Goal: Task Accomplishment & Management: Use online tool/utility

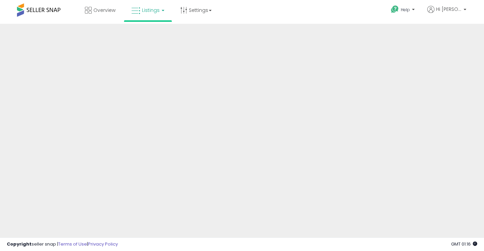
click at [164, 11] on link "Listings" at bounding box center [147, 10] width 43 height 20
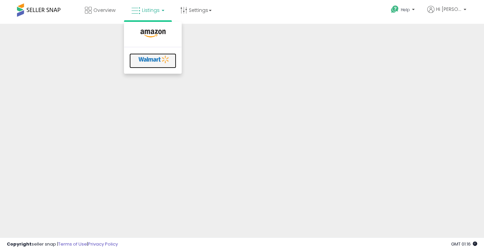
click at [157, 60] on icon at bounding box center [154, 59] width 36 height 10
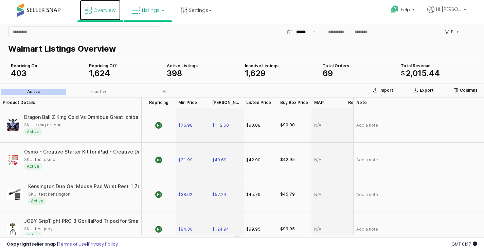
click at [107, 9] on span "Overview" at bounding box center [104, 10] width 22 height 7
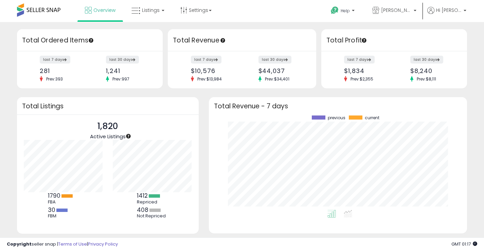
click at [469, 52] on div "Retrieving overview data.. Total Profit last 7 days $1,834 Prev: $2,355 last 30…" at bounding box center [396, 58] width 154 height 59
click at [191, 11] on link "Settings" at bounding box center [195, 10] width 41 height 20
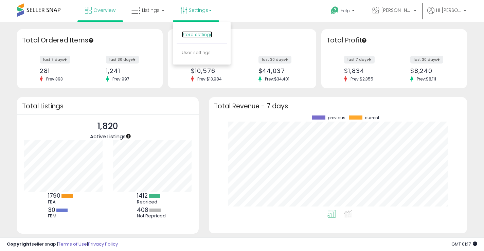
click at [208, 33] on link "Store settings" at bounding box center [197, 34] width 31 height 6
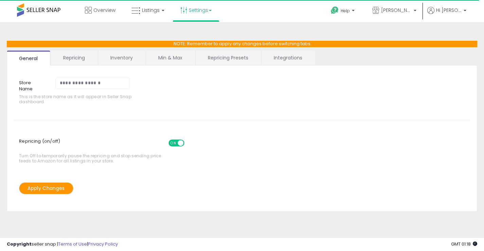
click at [282, 59] on link "Integrations" at bounding box center [288, 58] width 53 height 14
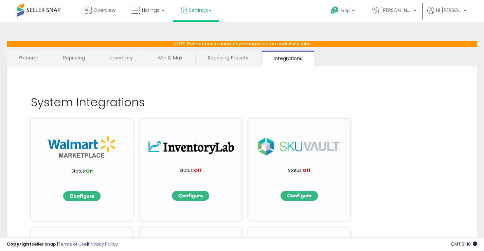
click at [28, 56] on link "General" at bounding box center [29, 58] width 44 height 14
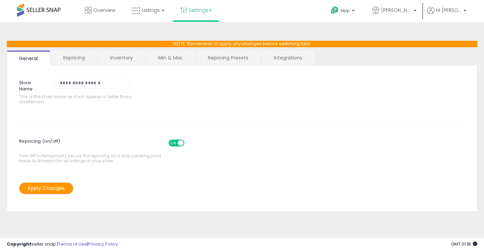
click at [72, 56] on link "Repricing" at bounding box center [74, 58] width 46 height 14
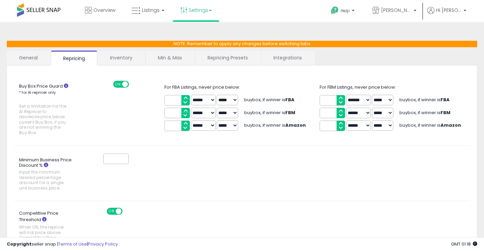
click at [123, 57] on link "Inventory" at bounding box center [121, 58] width 47 height 14
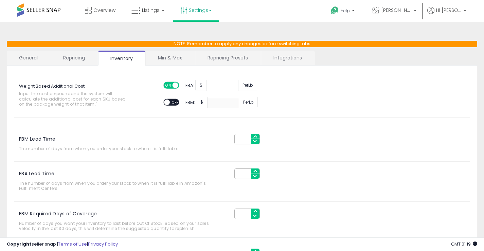
click at [172, 64] on link "Min & Max" at bounding box center [170, 58] width 49 height 14
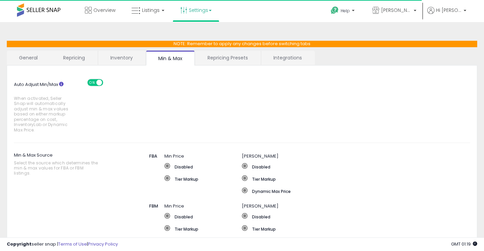
click at [235, 59] on link "Repricing Presets" at bounding box center [227, 58] width 65 height 14
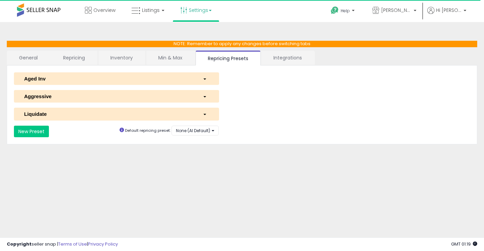
click at [282, 62] on link "Integrations" at bounding box center [287, 58] width 53 height 14
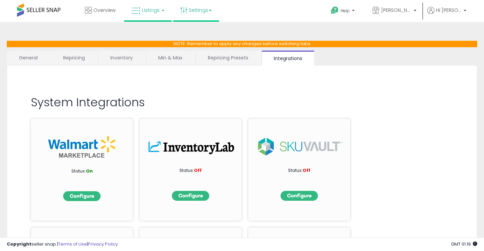
click at [148, 13] on span "Listings" at bounding box center [151, 10] width 18 height 7
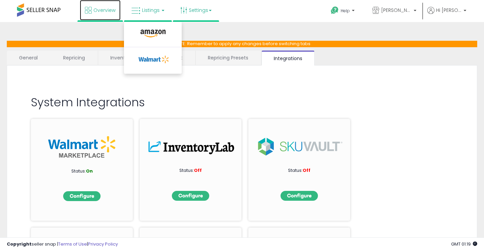
click at [106, 11] on span "Overview" at bounding box center [104, 10] width 22 height 7
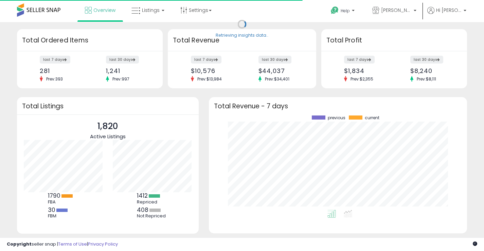
scroll to position [95, 245]
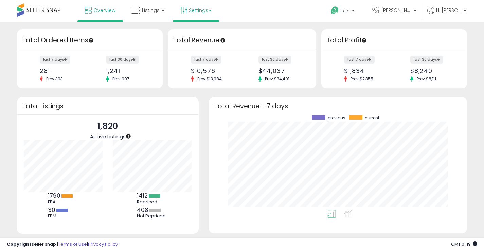
click at [208, 11] on link "Settings" at bounding box center [195, 10] width 41 height 20
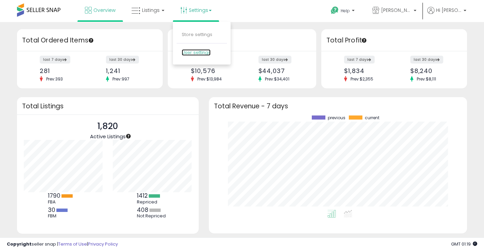
click at [197, 53] on link "User settings" at bounding box center [196, 52] width 29 height 6
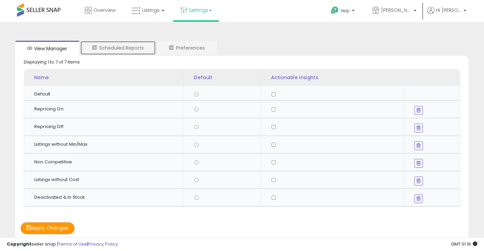
click at [125, 48] on link "Scheduled Reports" at bounding box center [118, 48] width 76 height 14
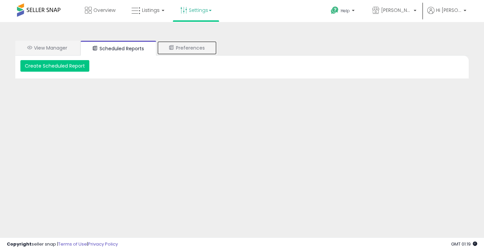
click at [200, 46] on link "Preferences" at bounding box center [187, 48] width 60 height 14
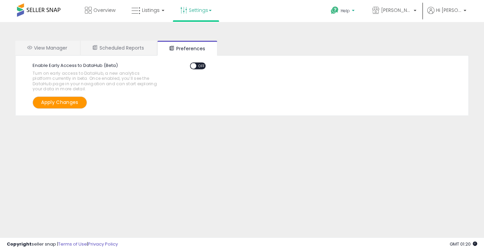
click at [357, 9] on p "Help" at bounding box center [344, 11] width 26 height 7
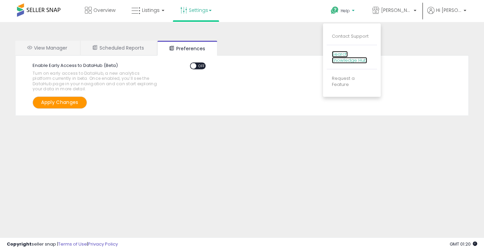
click at [352, 60] on link "Search Knowledge Hub" at bounding box center [349, 57] width 35 height 13
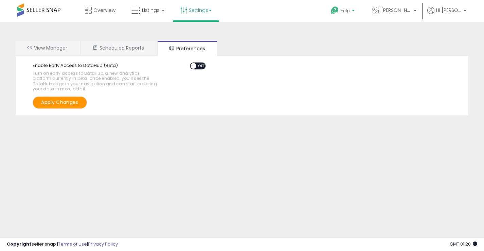
click at [349, 12] on span "Help" at bounding box center [345, 11] width 9 height 6
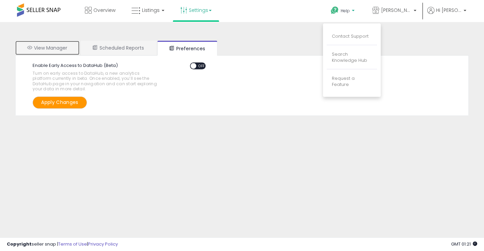
click at [45, 48] on link "View Manager" at bounding box center [47, 48] width 64 height 14
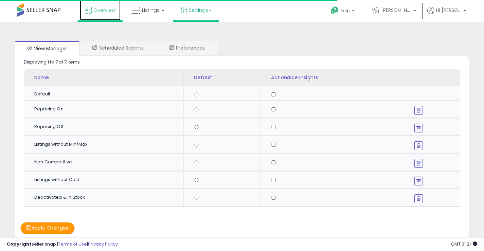
click at [106, 11] on span "Overview" at bounding box center [104, 10] width 22 height 7
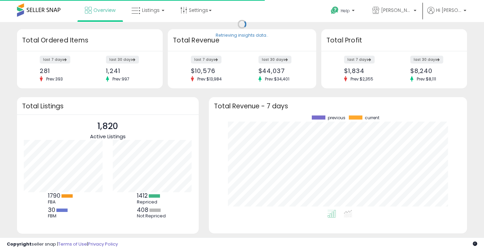
scroll to position [95, 245]
click at [391, 9] on span "Groves Goods LLC" at bounding box center [396, 10] width 31 height 7
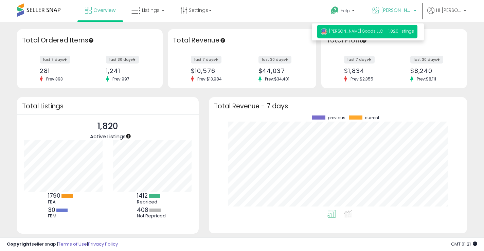
click at [359, 33] on span "[PERSON_NAME] Goods LLC" at bounding box center [352, 31] width 63 height 6
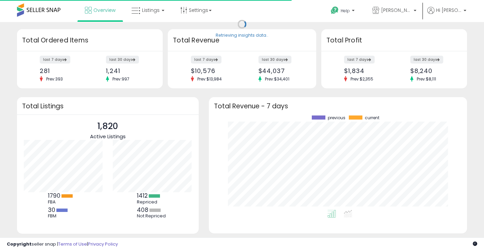
scroll to position [95, 245]
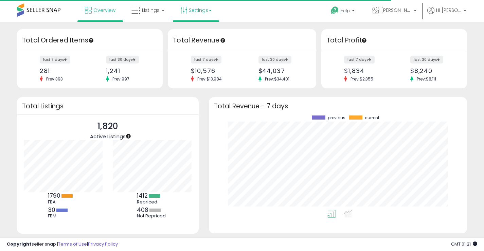
click at [200, 10] on link "Settings" at bounding box center [195, 10] width 41 height 20
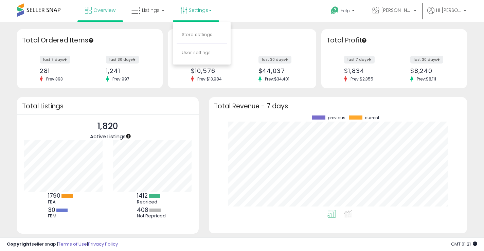
click at [36, 3] on div at bounding box center [39, 10] width 44 height 20
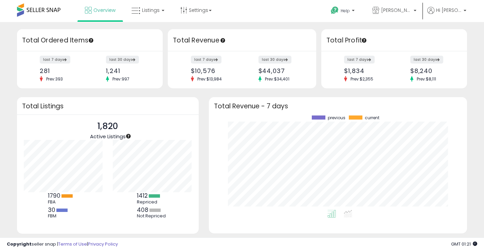
click at [36, 7] on span at bounding box center [39, 9] width 44 height 13
click at [158, 12] on span "Listings" at bounding box center [151, 10] width 18 height 7
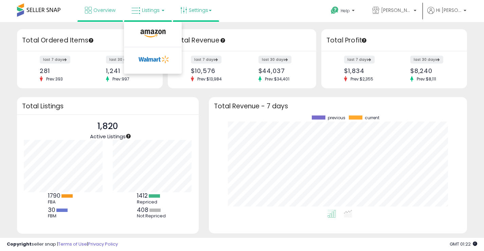
click at [193, 8] on link "Settings" at bounding box center [195, 10] width 41 height 20
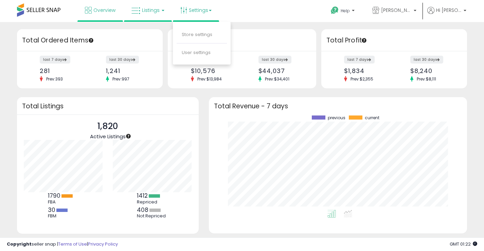
click at [148, 9] on span "Listings" at bounding box center [151, 10] width 18 height 7
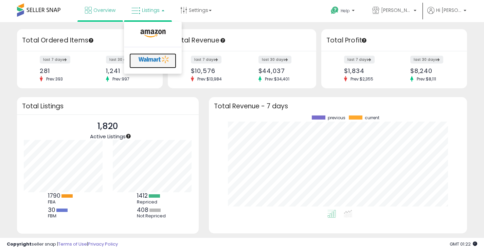
click at [147, 60] on icon at bounding box center [154, 59] width 36 height 10
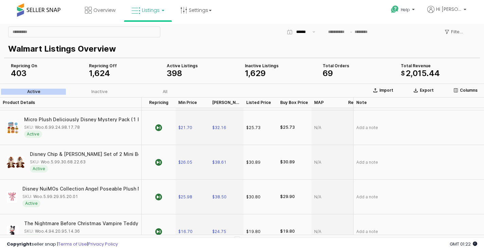
scroll to position [136, 0]
click at [96, 93] on div "Inactive" at bounding box center [99, 91] width 16 height 5
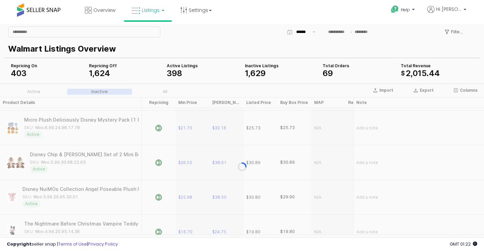
scroll to position [0, 0]
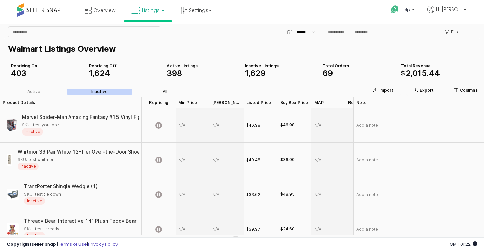
click at [165, 91] on div "All" at bounding box center [165, 91] width 5 height 5
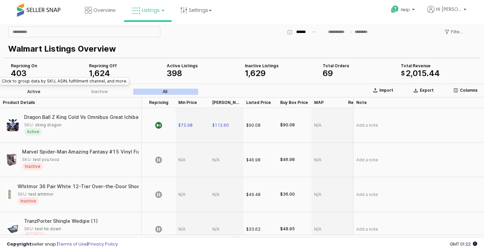
click at [24, 89] on label "Active" at bounding box center [34, 92] width 66 height 6
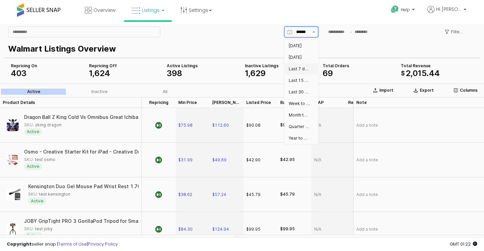
click at [302, 68] on div "Last 7 days" at bounding box center [299, 68] width 21 height 5
type input "**********"
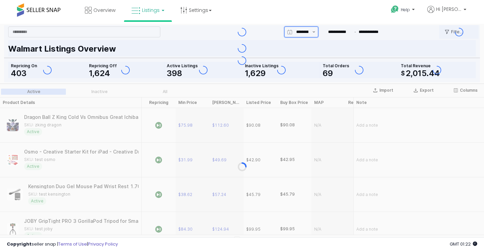
type input "**********"
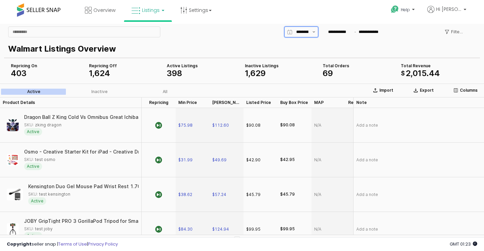
scroll to position [0, 11]
click at [314, 32] on icon "Show suggestions" at bounding box center [314, 31] width 3 height 1
click at [304, 55] on div "Yesterday" at bounding box center [299, 57] width 21 height 5
type input "*********"
type input "**********"
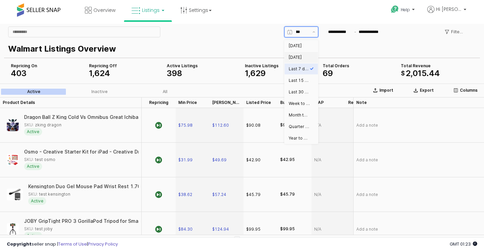
type input "**********"
click at [314, 34] on button "Show suggestions" at bounding box center [314, 32] width 8 height 10
click at [304, 48] on div "Today" at bounding box center [299, 45] width 21 height 5
type input "*****"
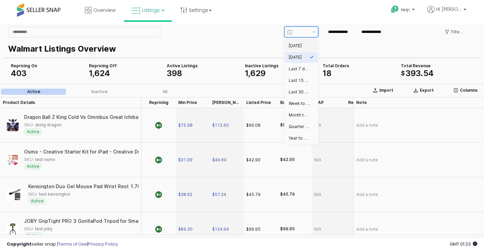
type input "**********"
click at [313, 32] on icon "Show suggestions" at bounding box center [314, 31] width 3 height 1
click at [304, 69] on div "Last 7 days" at bounding box center [299, 68] width 21 height 5
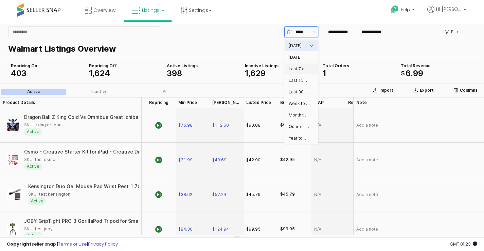
type input "**********"
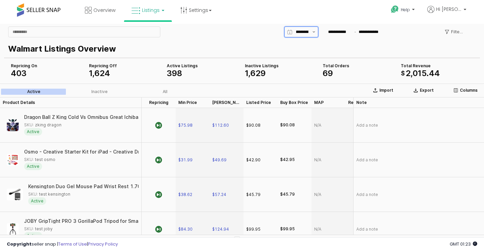
scroll to position [0, 11]
click at [310, 32] on button "Show suggestions" at bounding box center [314, 32] width 8 height 10
click at [307, 82] on div "Last 15 days" at bounding box center [299, 80] width 21 height 5
type input "**********"
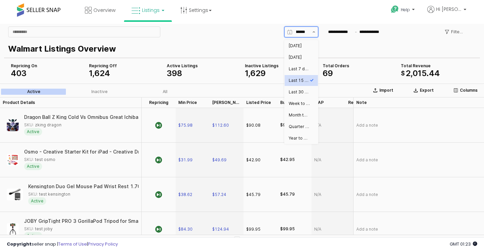
scroll to position [0, 14]
click at [313, 33] on button "Show suggestions" at bounding box center [314, 32] width 8 height 10
click at [311, 89] on div "Select an option" at bounding box center [312, 91] width 4 height 5
type input "**********"
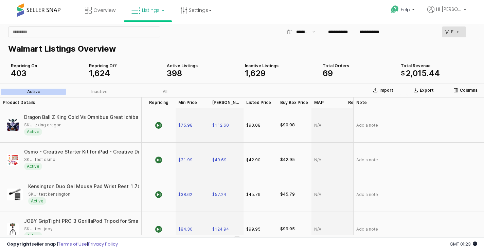
scroll to position [0, 1]
click at [462, 32] on p "Filters" at bounding box center [457, 31] width 12 height 5
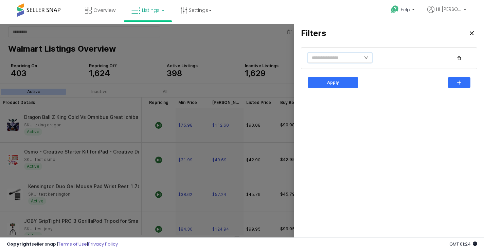
click at [365, 58] on icon "icon: down" at bounding box center [366, 58] width 4 height 4
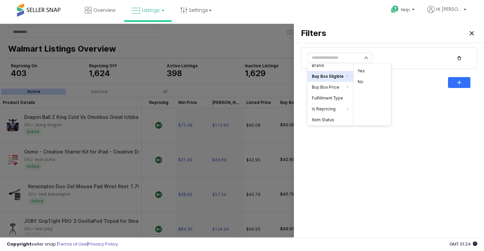
scroll to position [0, 0]
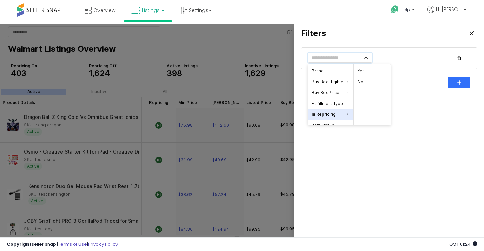
click at [323, 115] on li "Is Repricing" at bounding box center [331, 114] width 46 height 11
click at [365, 80] on li "No" at bounding box center [372, 81] width 37 height 11
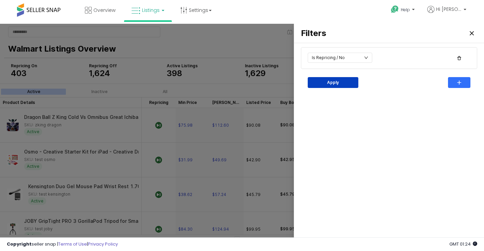
click at [346, 82] on div "Apply" at bounding box center [333, 83] width 45 height 10
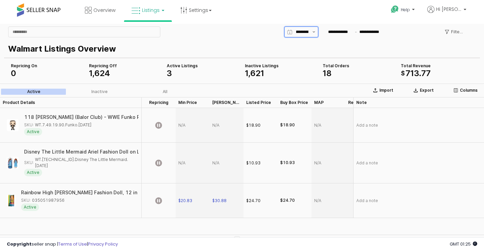
scroll to position [0, 14]
click at [313, 31] on button "Show suggestions" at bounding box center [314, 32] width 8 height 10
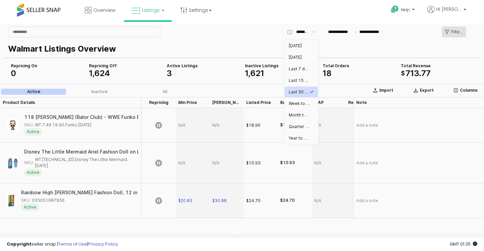
scroll to position [0, 1]
click at [454, 32] on p "Filters" at bounding box center [457, 31] width 12 height 5
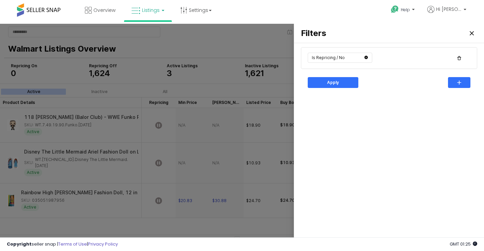
click at [367, 57] on icon "icon: close-circle" at bounding box center [366, 57] width 3 height 3
click at [341, 59] on input "text" at bounding box center [340, 58] width 65 height 10
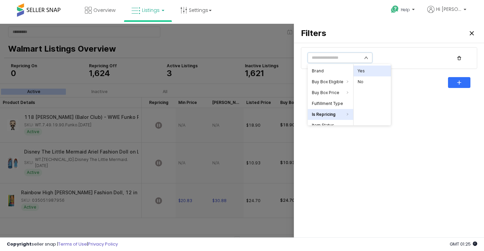
click at [370, 68] on li "Yes" at bounding box center [372, 71] width 37 height 11
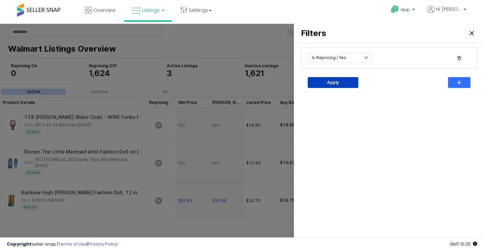
click at [334, 86] on div "Apply" at bounding box center [333, 83] width 45 height 10
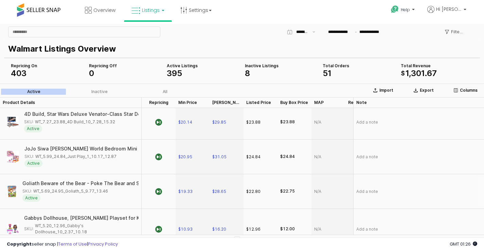
scroll to position [578, 0]
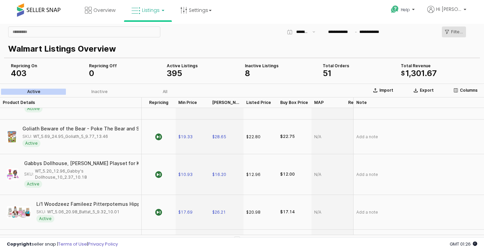
click at [456, 28] on div "Filters" at bounding box center [454, 32] width 18 height 10
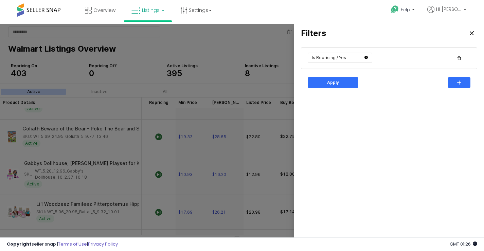
click at [366, 57] on icon "icon: close-circle" at bounding box center [366, 57] width 3 height 3
click at [366, 57] on icon "icon: down" at bounding box center [366, 58] width 4 height 4
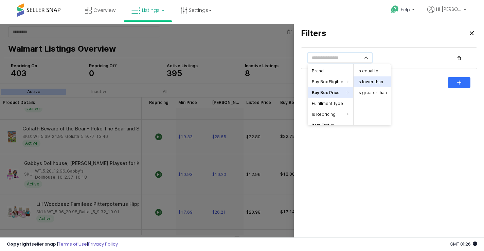
click at [373, 83] on li "Is lower than" at bounding box center [372, 81] width 37 height 11
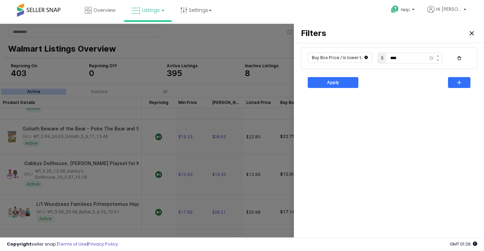
click at [365, 58] on icon "icon: close-circle" at bounding box center [366, 57] width 3 height 3
click at [365, 58] on icon "icon: down" at bounding box center [366, 58] width 4 height 4
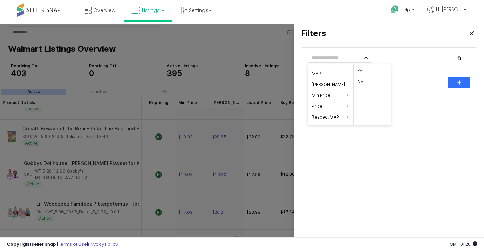
scroll to position [72, 0]
click at [321, 121] on li "SKU" at bounding box center [331, 118] width 46 height 11
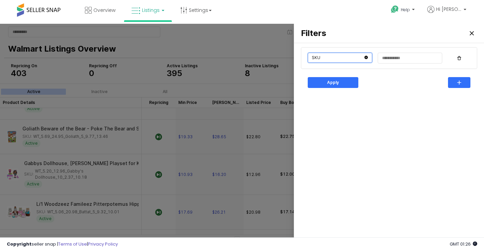
click at [355, 58] on input "text" at bounding box center [340, 58] width 65 height 10
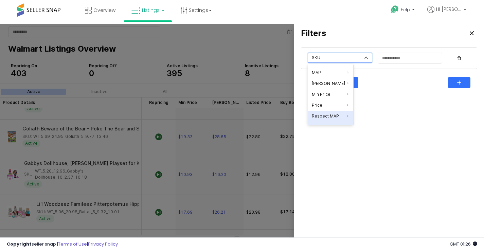
scroll to position [14, 0]
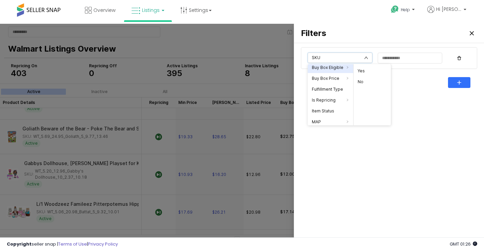
click at [334, 66] on li "Buy Box Eligible" at bounding box center [331, 67] width 46 height 11
click at [365, 71] on li "Yes" at bounding box center [372, 71] width 37 height 11
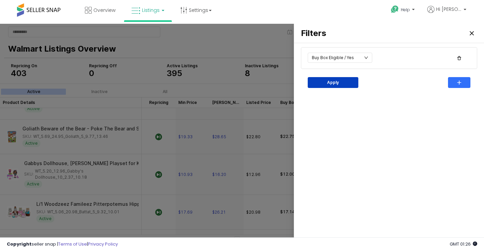
click at [347, 82] on div "Apply" at bounding box center [333, 83] width 45 height 10
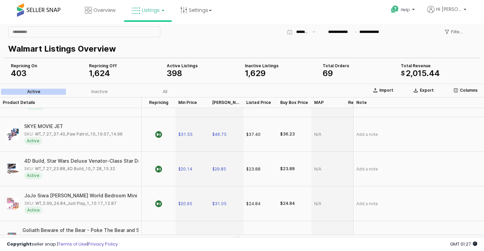
scroll to position [476, 0]
click at [456, 30] on p "Filters" at bounding box center [457, 31] width 12 height 5
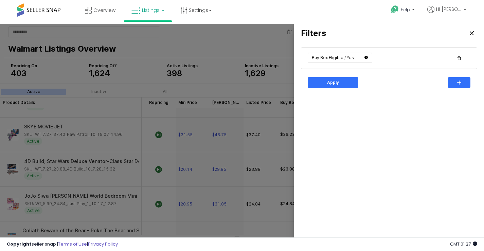
click at [364, 58] on icon "icon: close-circle" at bounding box center [366, 58] width 4 height 4
click at [364, 58] on icon "icon: down" at bounding box center [366, 58] width 4 height 4
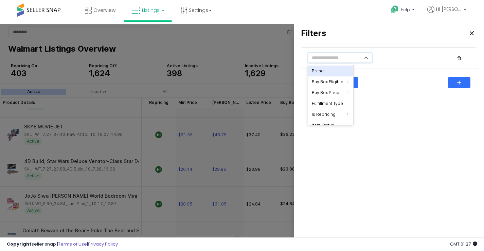
click at [326, 71] on li "Brand" at bounding box center [331, 71] width 46 height 11
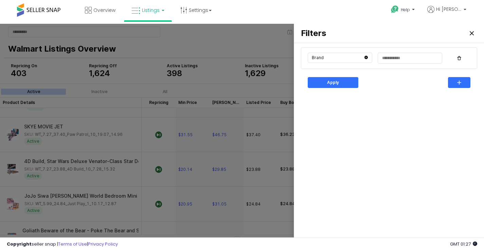
click at [365, 57] on icon "icon: close-circle" at bounding box center [366, 57] width 3 height 3
click at [365, 57] on icon "icon: down" at bounding box center [366, 58] width 4 height 4
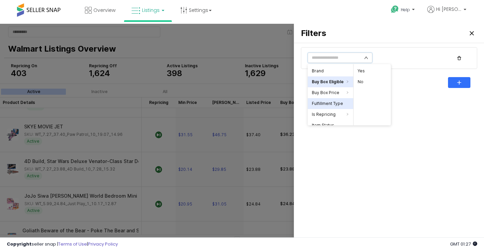
click at [329, 107] on li "Fulfillment Type" at bounding box center [331, 103] width 46 height 11
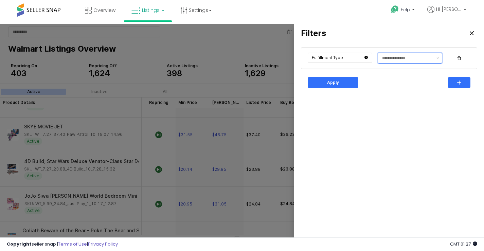
click at [416, 57] on input "text" at bounding box center [407, 58] width 50 height 7
click at [394, 73] on div "WFS" at bounding box center [408, 71] width 52 height 5
click at [333, 85] on p "Apply" at bounding box center [333, 82] width 12 height 5
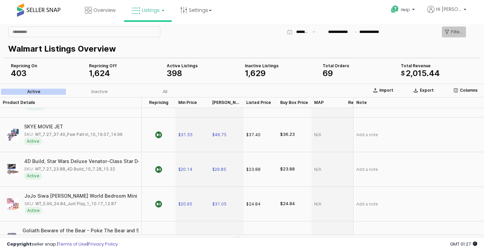
click at [451, 35] on div "Filters" at bounding box center [454, 32] width 18 height 10
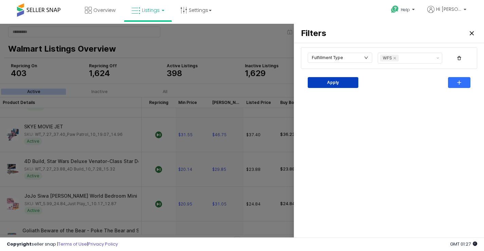
click at [347, 84] on div "Apply" at bounding box center [333, 83] width 45 height 10
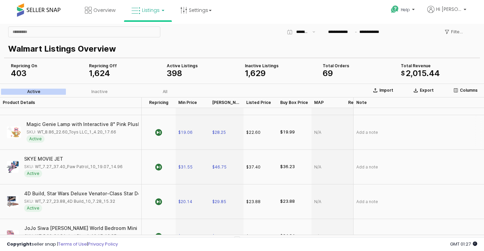
scroll to position [374, 0]
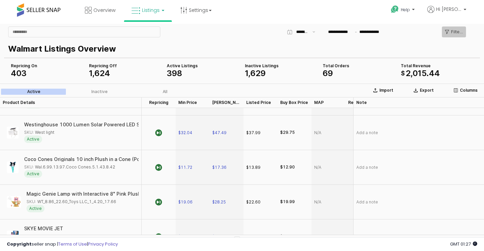
click at [451, 29] on div "Filters" at bounding box center [454, 32] width 18 height 10
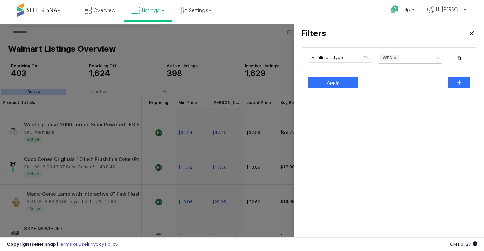
click at [394, 59] on icon "Remove WFS" at bounding box center [394, 57] width 5 height 5
click at [460, 57] on icon "button" at bounding box center [460, 58] width 4 height 4
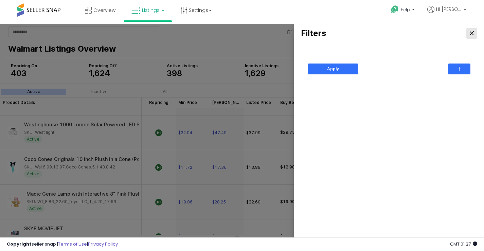
click at [474, 33] on div "Close" at bounding box center [472, 33] width 10 height 10
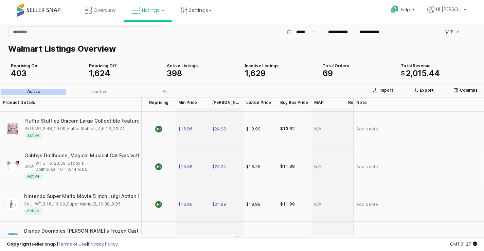
scroll to position [1020, 0]
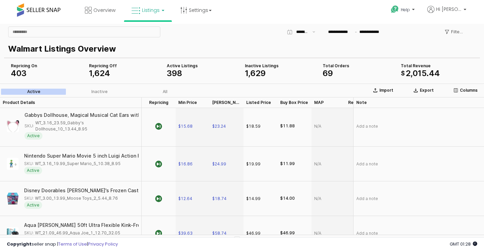
click at [134, 12] on icon at bounding box center [136, 10] width 9 height 9
click at [151, 29] on link at bounding box center [153, 35] width 47 height 14
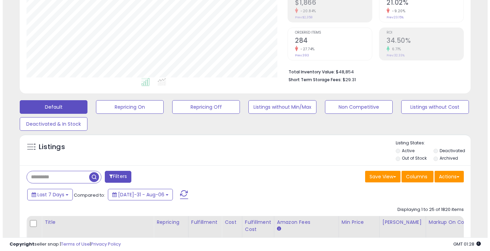
scroll to position [102, 0]
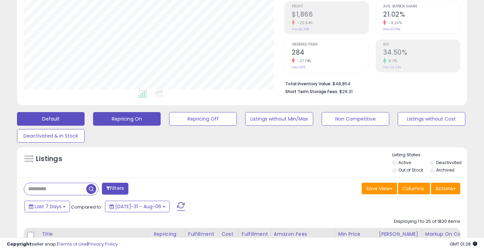
click at [133, 122] on button "Repricing On" at bounding box center [127, 119] width 68 height 14
click at [38, 121] on button "Default" at bounding box center [51, 119] width 68 height 14
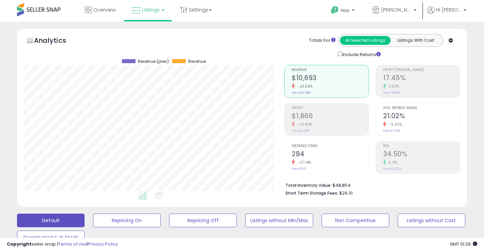
scroll to position [0, 0]
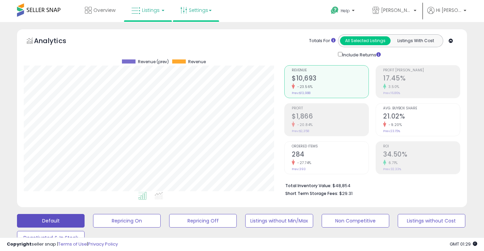
click at [207, 9] on link "Settings" at bounding box center [195, 10] width 41 height 20
click at [202, 35] on link "Store settings" at bounding box center [197, 34] width 31 height 6
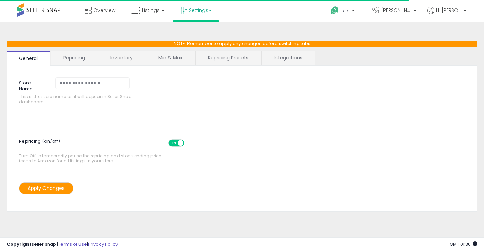
click at [86, 58] on link "Repricing" at bounding box center [74, 58] width 46 height 14
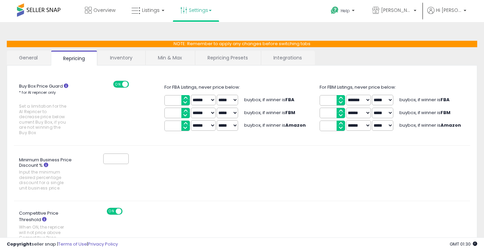
click at [20, 60] on link "General" at bounding box center [29, 58] width 44 height 14
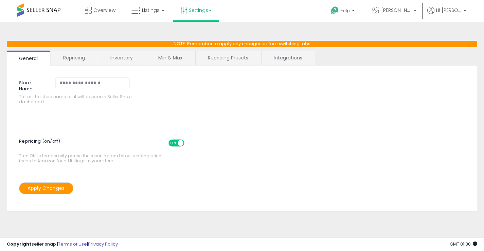
click at [169, 61] on link "Min & Max" at bounding box center [170, 58] width 49 height 14
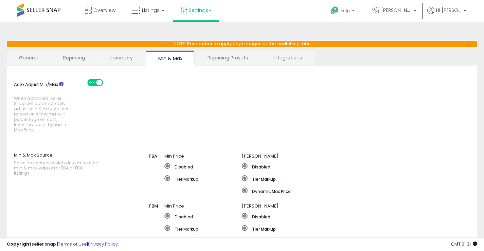
click at [226, 60] on link "Repricing Presets" at bounding box center [227, 58] width 65 height 14
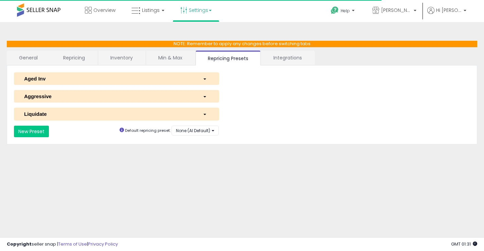
click at [276, 59] on link "Integrations" at bounding box center [287, 58] width 53 height 14
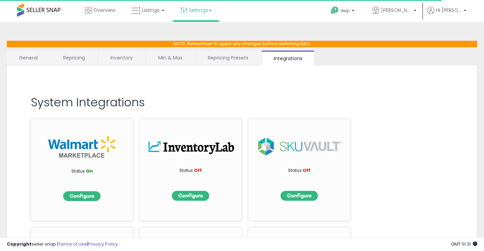
click at [166, 58] on link "Min & Max" at bounding box center [170, 58] width 49 height 14
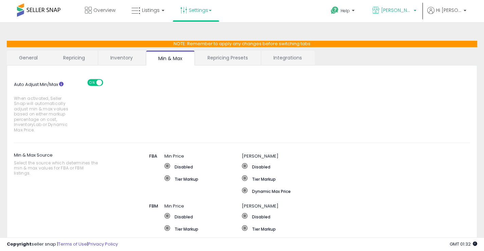
click at [398, 9] on span "[PERSON_NAME] Goods LLC" at bounding box center [396, 10] width 31 height 7
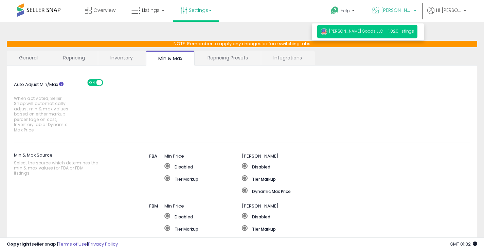
click at [26, 58] on link "General" at bounding box center [29, 58] width 44 height 14
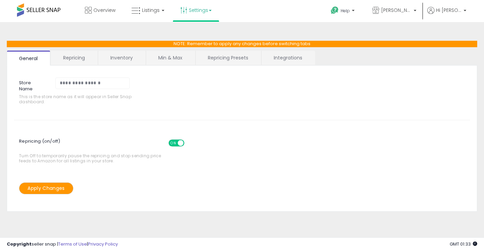
click at [73, 58] on link "Repricing" at bounding box center [74, 58] width 46 height 14
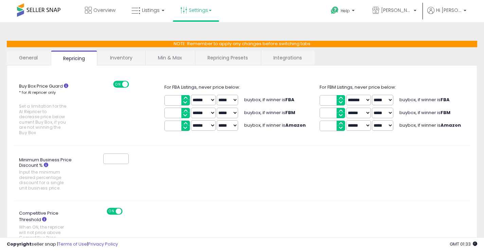
click at [126, 57] on link "Inventory" at bounding box center [121, 58] width 47 height 14
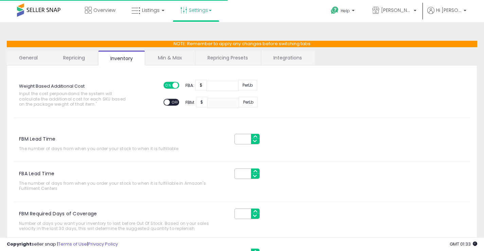
click at [182, 56] on link "Min & Max" at bounding box center [170, 58] width 49 height 14
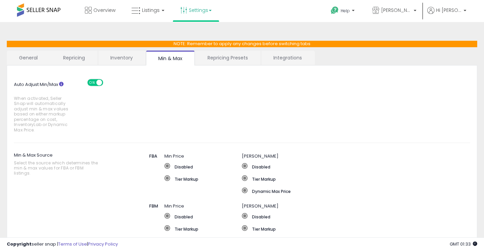
click at [235, 56] on link "Repricing Presets" at bounding box center [227, 58] width 65 height 14
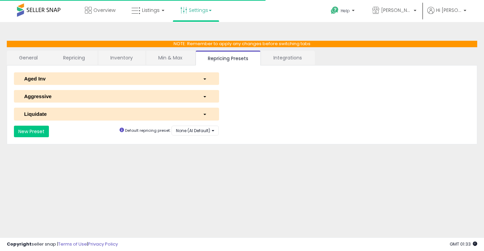
click at [293, 57] on link "Integrations" at bounding box center [287, 58] width 53 height 14
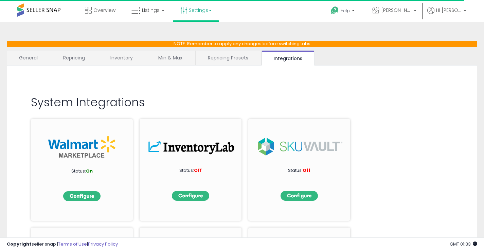
click at [36, 57] on link "General" at bounding box center [29, 58] width 44 height 14
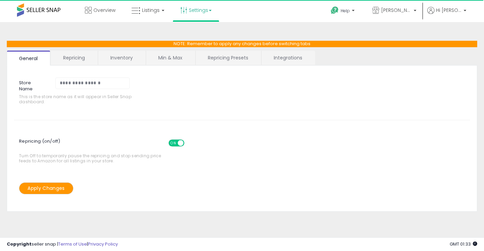
click at [73, 60] on link "Repricing" at bounding box center [74, 58] width 46 height 14
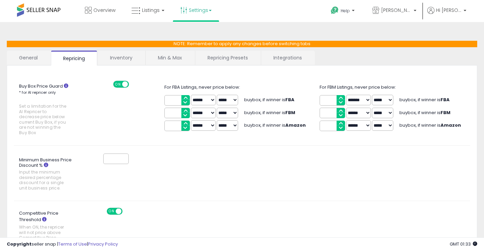
click at [123, 55] on link "Inventory" at bounding box center [121, 58] width 47 height 14
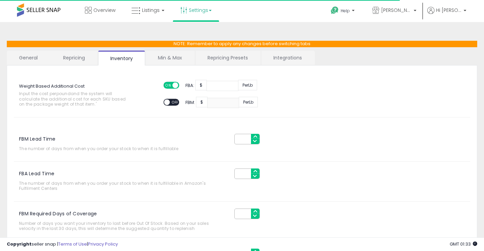
click at [162, 61] on link "Min & Max" at bounding box center [170, 58] width 49 height 14
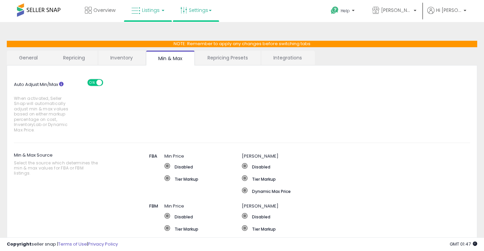
click at [154, 13] on span "Listings" at bounding box center [151, 10] width 18 height 7
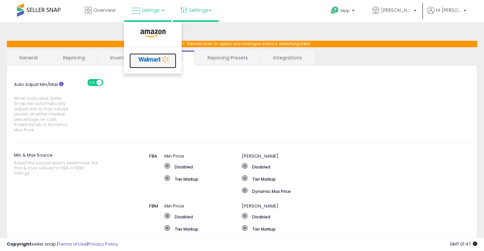
click at [148, 60] on icon at bounding box center [154, 59] width 36 height 10
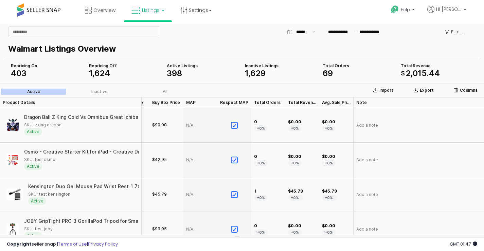
scroll to position [0, 133]
drag, startPoint x: 276, startPoint y: 103, endPoint x: 268, endPoint y: 103, distance: 8.8
click at [286, 103] on div "App Frame" at bounding box center [286, 102] width 0 height 11
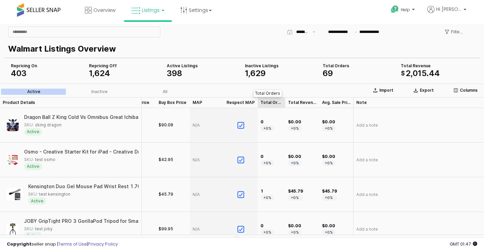
scroll to position [0, 127]
click at [268, 103] on div "Total Orders Total Orders" at bounding box center [272, 102] width 28 height 11
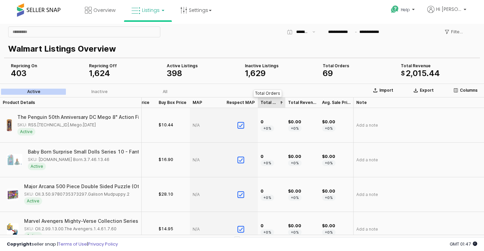
click at [268, 103] on div "Total Orders Total Orders" at bounding box center [272, 102] width 28 height 11
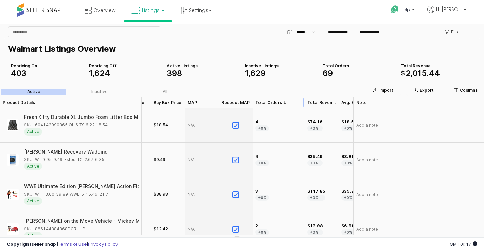
drag, startPoint x: 279, startPoint y: 101, endPoint x: 304, endPoint y: 106, distance: 25.3
click at [305, 106] on div "App Frame" at bounding box center [305, 102] width 0 height 11
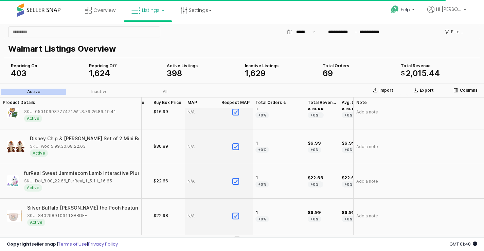
scroll to position [272, 127]
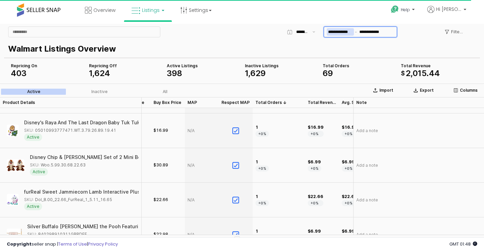
click at [347, 29] on input "**********" at bounding box center [340, 31] width 27 height 7
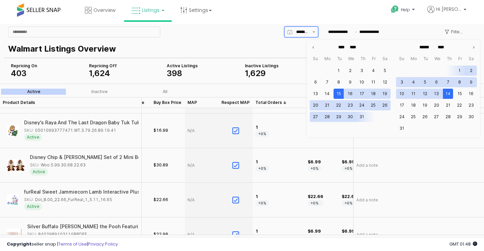
click at [312, 35] on div "**********" at bounding box center [242, 32] width 476 height 14
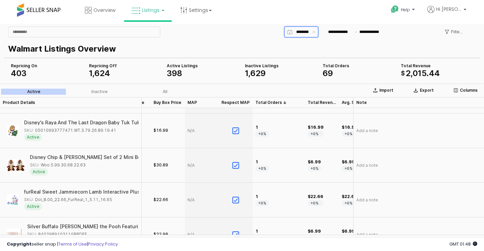
scroll to position [0, 14]
click at [313, 32] on icon "Show suggestions" at bounding box center [314, 31] width 3 height 1
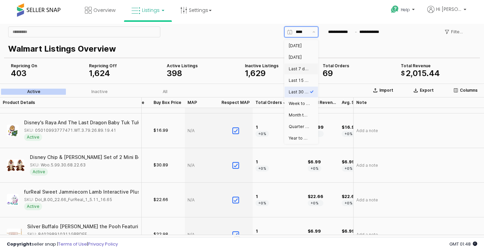
click at [299, 71] on div "Last 7 days" at bounding box center [299, 68] width 21 height 5
type input "**********"
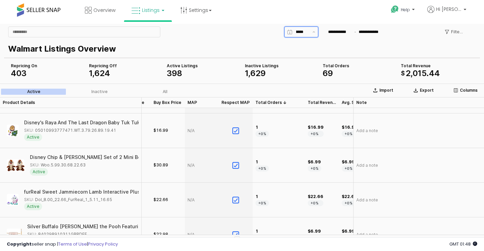
scroll to position [0, 1]
click at [302, 81] on div "Last 15 days" at bounding box center [299, 80] width 21 height 5
type input "**********"
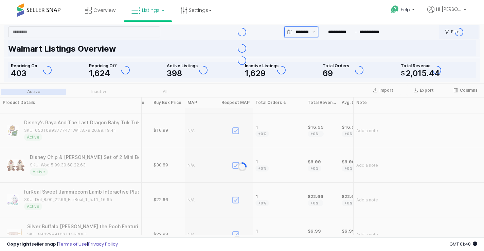
type input "**********"
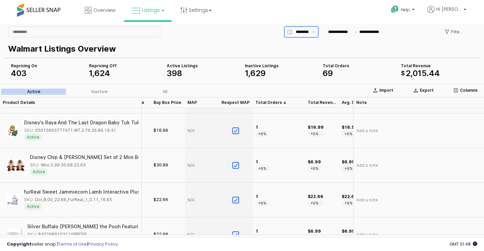
scroll to position [0, 14]
click at [311, 32] on button "Show suggestions" at bounding box center [314, 32] width 8 height 10
click at [301, 68] on div "Last 7 days" at bounding box center [299, 68] width 21 height 5
type input "**********"
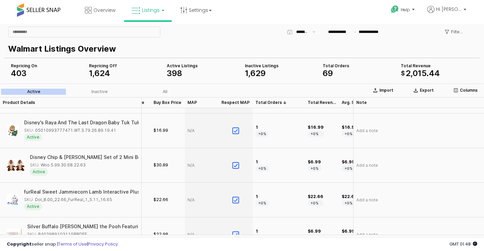
scroll to position [0, 1]
click at [371, 53] on p "Walmart Listings Overview" at bounding box center [240, 49] width 465 height 12
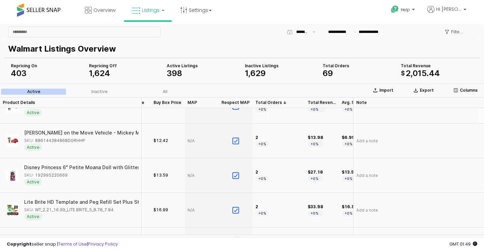
scroll to position [102, 127]
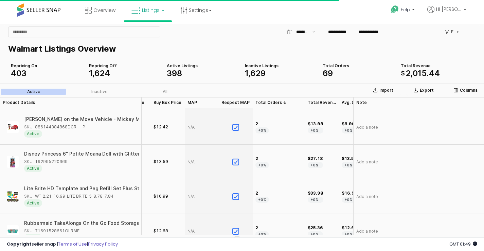
click at [331, 47] on p "Walmart Listings Overview" at bounding box center [240, 49] width 465 height 12
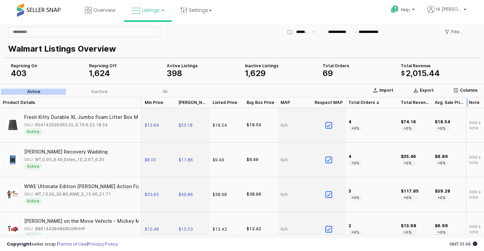
scroll to position [0, 39]
drag, startPoint x: 349, startPoint y: 99, endPoint x: 462, endPoint y: 104, distance: 113.0
click at [466, 104] on div "App Frame" at bounding box center [466, 102] width 0 height 11
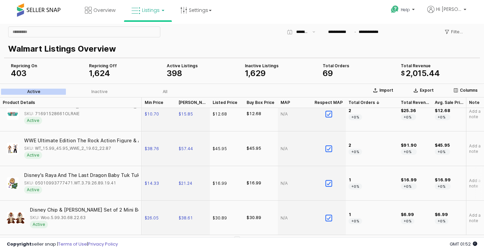
scroll to position [238, 34]
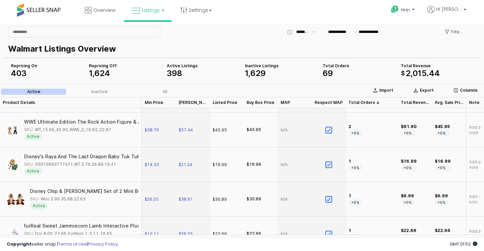
drag, startPoint x: 40, startPoint y: 198, endPoint x: 85, endPoint y: 198, distance: 44.2
click at [85, 198] on div "SKU: Woo.5.99.30.68.22.63" at bounding box center [58, 199] width 56 height 6
copy div "Woo.5.99.30.68.22.63"
click at [470, 198] on span "Add a note" at bounding box center [475, 199] width 12 height 11
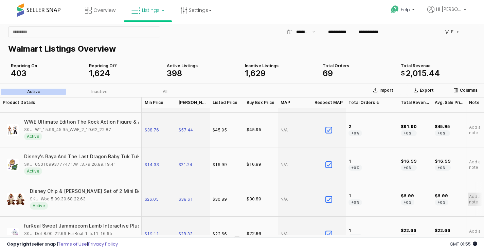
click at [469, 198] on span "Add a note" at bounding box center [475, 199] width 12 height 11
type input "**********"
click at [469, 202] on span "sold at 30" at bounding box center [475, 199] width 12 height 11
type input "**********"
click at [470, 201] on span "sold at 30.89" at bounding box center [475, 200] width 12 height 14
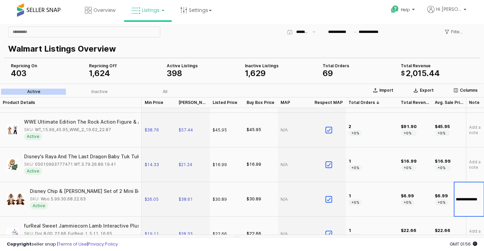
drag, startPoint x: 477, startPoint y: 198, endPoint x: 444, endPoint y: 199, distance: 33.0
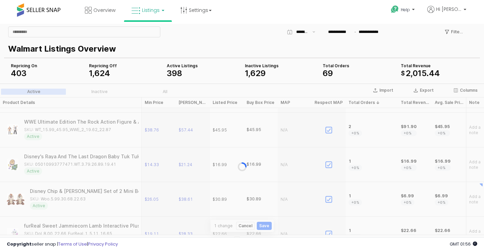
click at [341, 244] on div "Copyright seller snap | Terms of Use | Privacy Policy GMT 01:56 Authorization r…" at bounding box center [242, 245] width 484 height 14
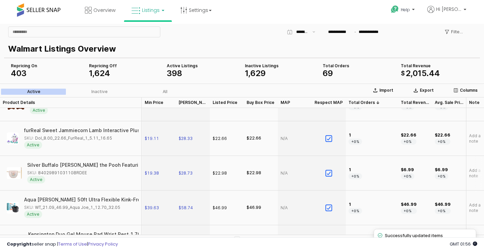
scroll to position [340, 39]
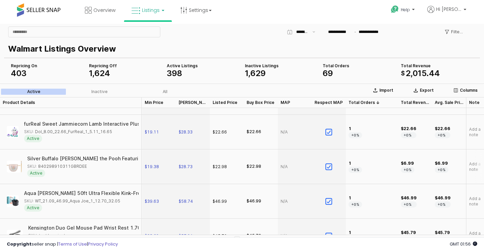
drag, startPoint x: 37, startPoint y: 167, endPoint x: 87, endPoint y: 166, distance: 50.0
click at [87, 166] on div "SKU: 840298910311GBRDEE" at bounding box center [57, 167] width 60 height 6
copy div "840298910311GBRDEE"
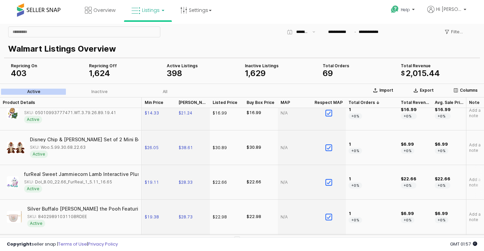
scroll to position [272, 39]
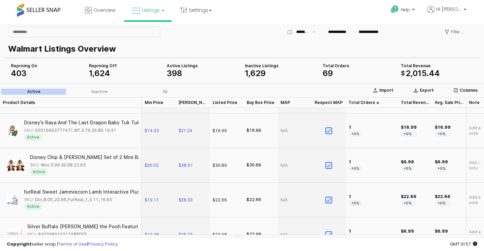
drag, startPoint x: 42, startPoint y: 162, endPoint x: 85, endPoint y: 167, distance: 43.4
click at [85, 167] on div "SKU: Woo.5.99.30.68.22.63" at bounding box center [82, 165] width 105 height 6
drag, startPoint x: 91, startPoint y: 163, endPoint x: 85, endPoint y: 162, distance: 6.5
click at [85, 162] on div "SKU: Woo.5.99.30.68.22.63" at bounding box center [82, 165] width 105 height 6
drag, startPoint x: 89, startPoint y: 166, endPoint x: 84, endPoint y: 164, distance: 5.5
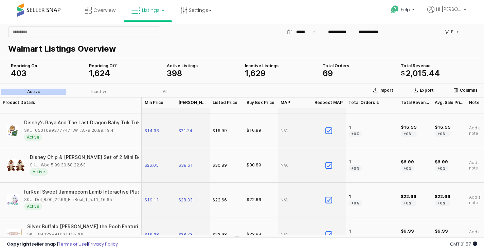
click at [84, 164] on div "SKU: Woo.5.99.30.68.22.63" at bounding box center [82, 165] width 105 height 6
copy div "Woo.5.99.30.68.22.63"
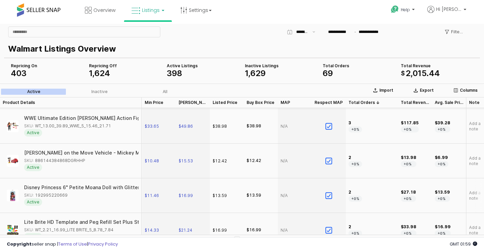
scroll to position [0, 39]
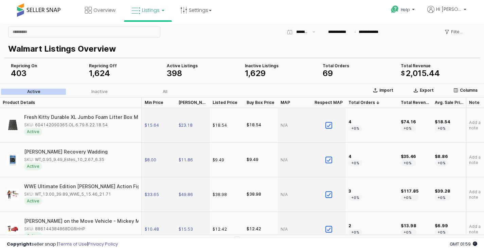
click at [145, 8] on span "Listings" at bounding box center [151, 10] width 18 height 7
click at [153, 35] on icon at bounding box center [153, 33] width 30 height 9
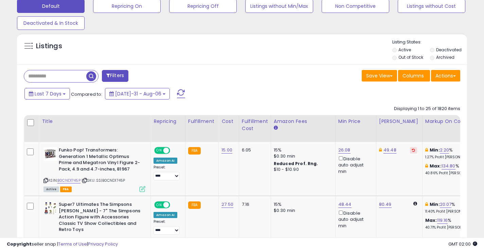
scroll to position [204, 0]
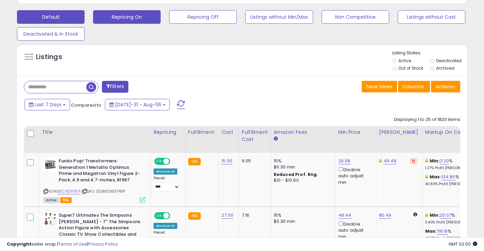
click at [132, 16] on button "Repricing On" at bounding box center [127, 17] width 68 height 14
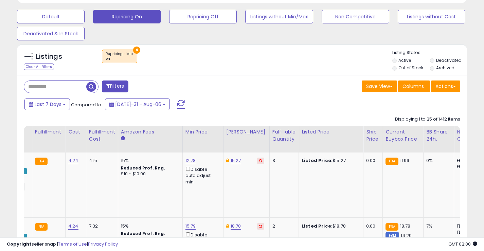
scroll to position [0, 208]
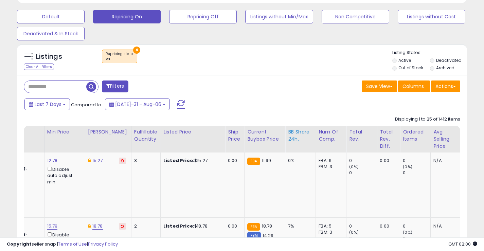
click at [301, 135] on div "BB Share 24h." at bounding box center [300, 135] width 25 height 14
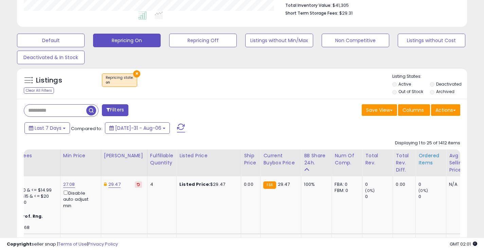
click at [423, 159] on div "Ordered Items" at bounding box center [431, 159] width 25 height 14
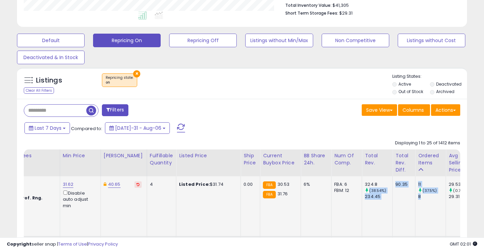
click at [340, 136] on div "Last 7 Days Compared to: [DATE]-31 - Aug-06" at bounding box center [187, 128] width 328 height 15
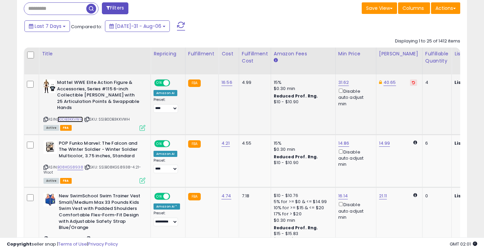
click at [68, 118] on link "B0DB3KKVWH" at bounding box center [69, 120] width 25 height 6
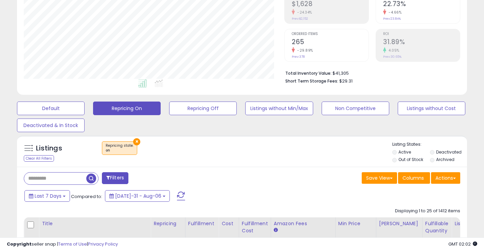
click at [135, 144] on button "×" at bounding box center [136, 141] width 7 height 7
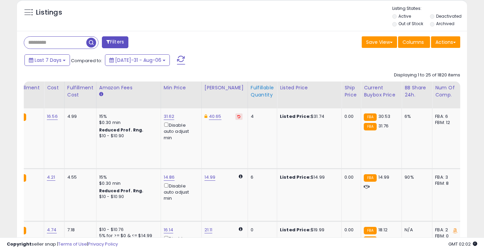
click at [252, 108] on th "Fulfillable Quantity" at bounding box center [262, 95] width 29 height 27
click at [264, 87] on th "Fulfillable Quantity" at bounding box center [262, 95] width 29 height 27
click at [254, 100] on th "Fulfillable Quantity" at bounding box center [262, 95] width 29 height 27
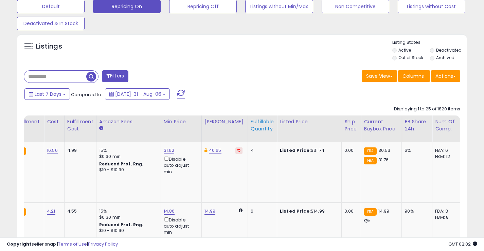
click at [258, 123] on div "Fulfillable Quantity" at bounding box center [262, 125] width 23 height 14
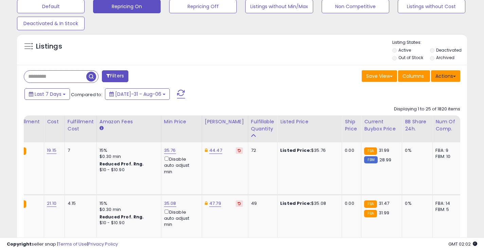
click at [455, 78] on button "Actions" at bounding box center [445, 76] width 29 height 12
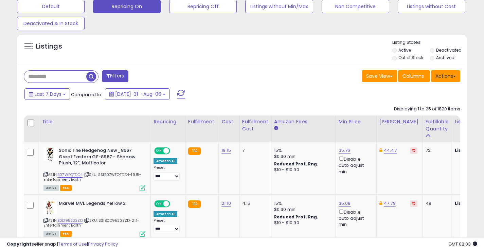
click at [454, 76] on span at bounding box center [454, 76] width 3 height 1
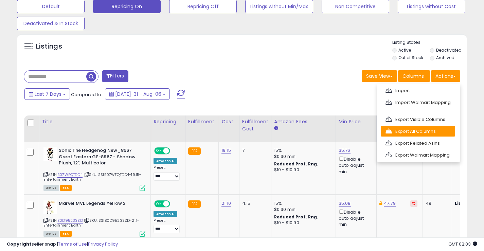
click at [431, 132] on link "Export All Columns" at bounding box center [418, 131] width 74 height 11
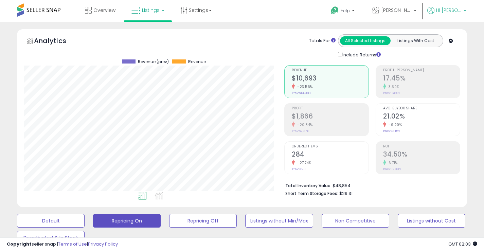
click at [462, 11] on p "Hi [PERSON_NAME]" at bounding box center [447, 11] width 39 height 8
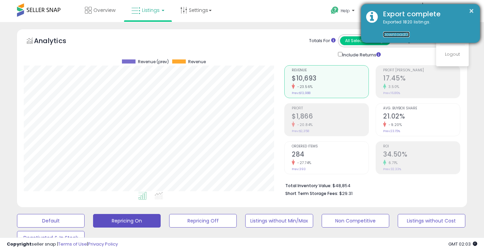
click at [402, 35] on link "Download" at bounding box center [396, 35] width 27 height 6
